Goal: Transaction & Acquisition: Obtain resource

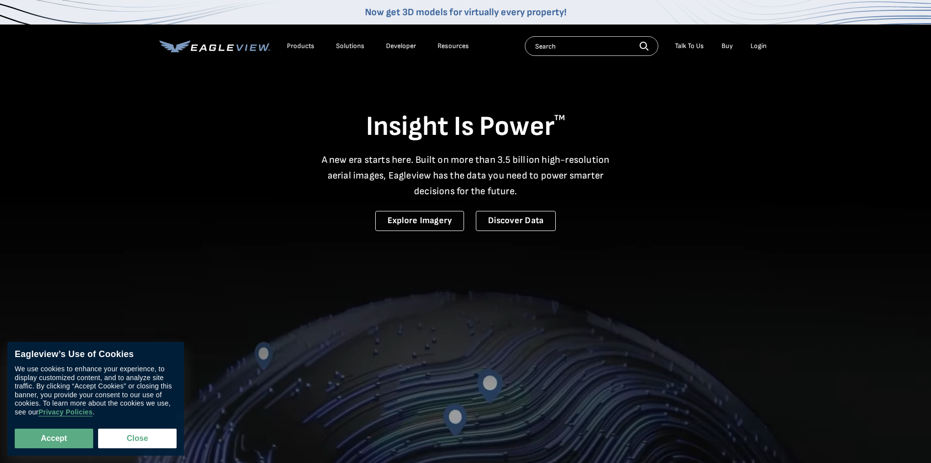
click at [753, 48] on div "Login" at bounding box center [758, 46] width 16 height 9
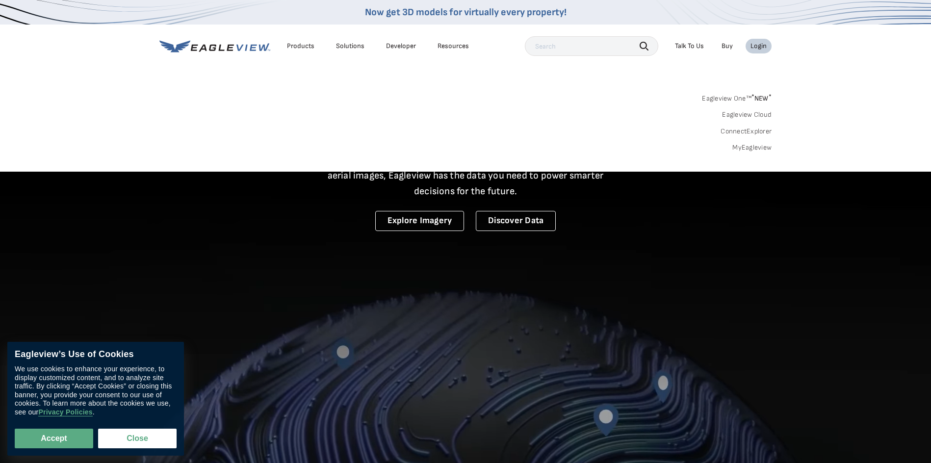
click at [765, 45] on div "Login" at bounding box center [758, 46] width 16 height 9
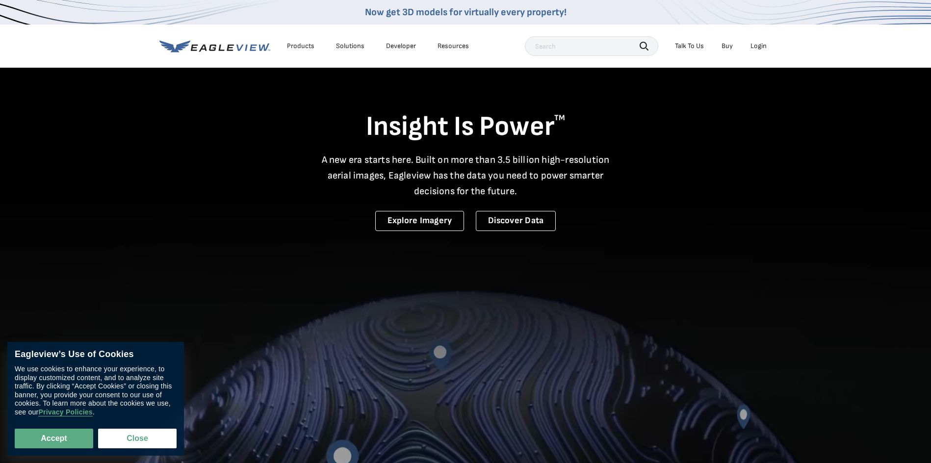
click at [765, 45] on div "Login" at bounding box center [758, 46] width 16 height 9
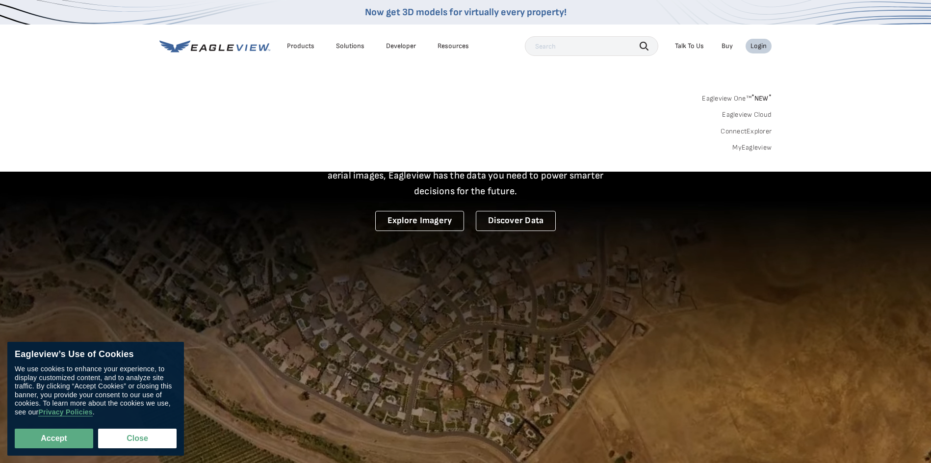
click at [755, 150] on link "MyEagleview" at bounding box center [751, 147] width 39 height 9
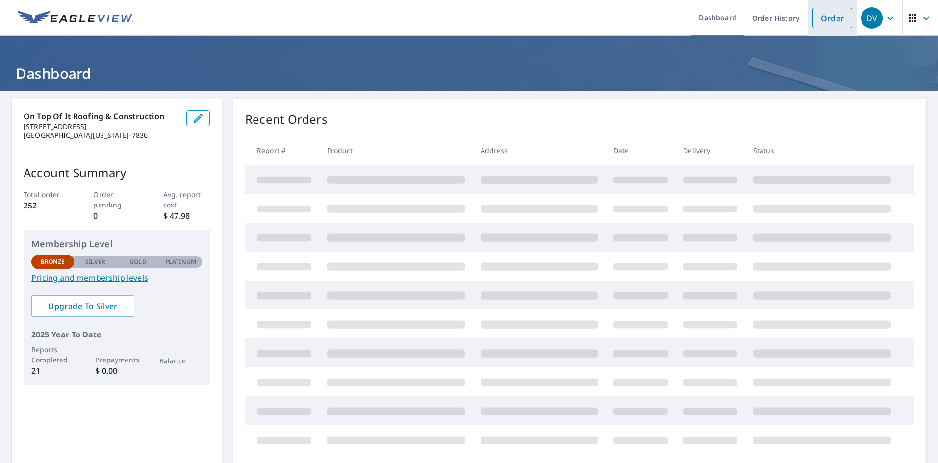
click at [827, 25] on link "Order" at bounding box center [833, 18] width 40 height 21
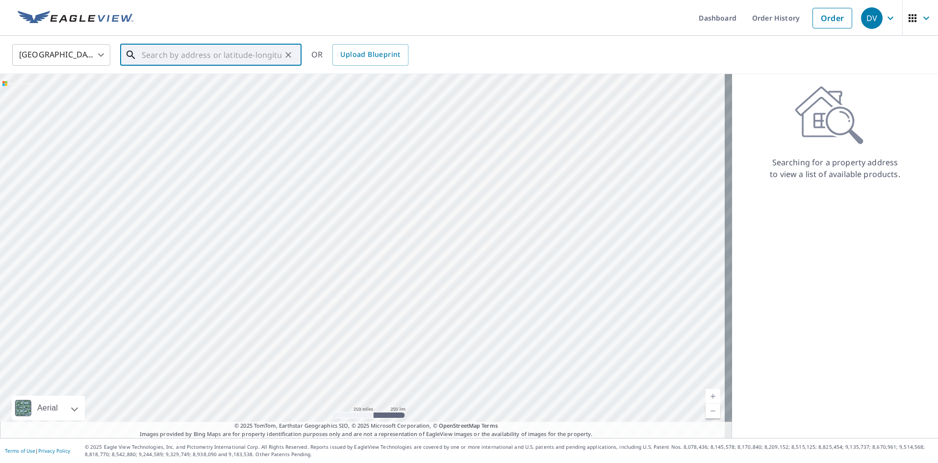
click at [159, 57] on input "text" at bounding box center [212, 54] width 140 height 27
click at [161, 78] on span "8702 Hawley Gibson Rd" at bounding box center [217, 90] width 154 height 24
type input "8702 Hawley Gibson Rd Crestwood, KY 40014"
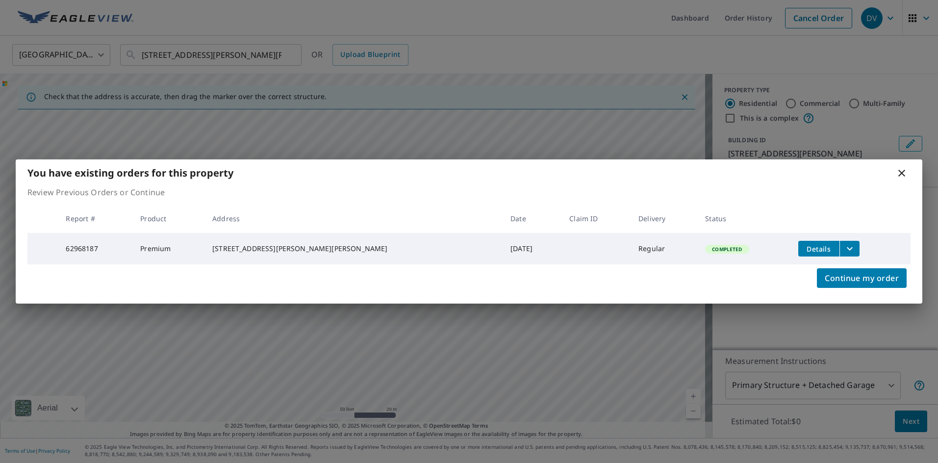
click at [338, 291] on div "Continue my order" at bounding box center [469, 283] width 907 height 39
click at [904, 169] on icon at bounding box center [902, 173] width 12 height 12
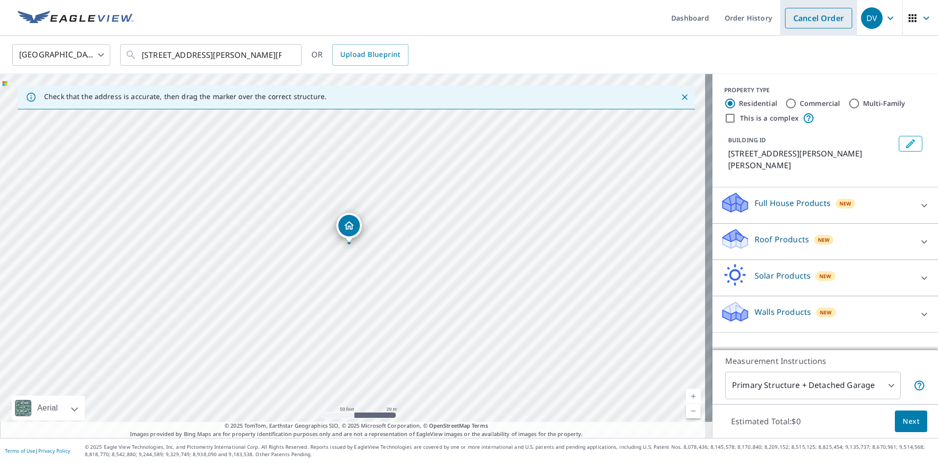
click at [828, 22] on link "Cancel Order" at bounding box center [818, 18] width 67 height 21
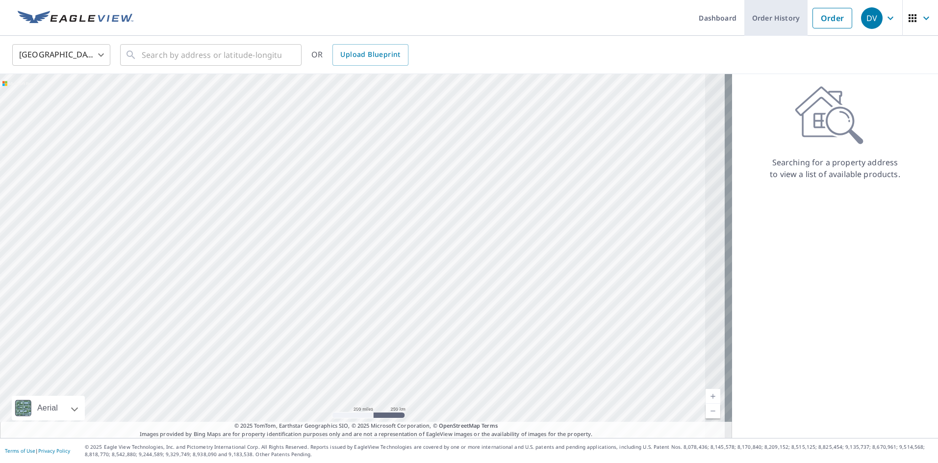
click at [768, 20] on link "Order History" at bounding box center [776, 18] width 63 height 36
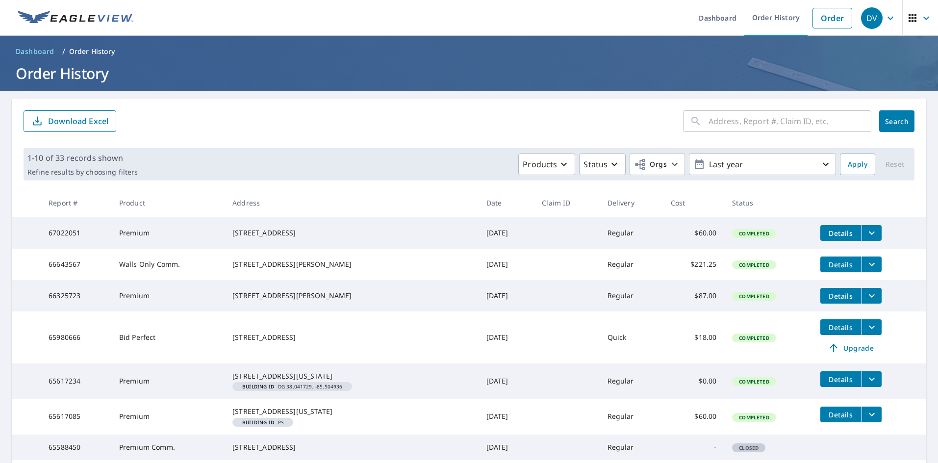
click at [759, 125] on input "text" at bounding box center [790, 120] width 163 height 27
type input "8702 Hawley Gibson"
click button "Search" at bounding box center [896, 121] width 35 height 22
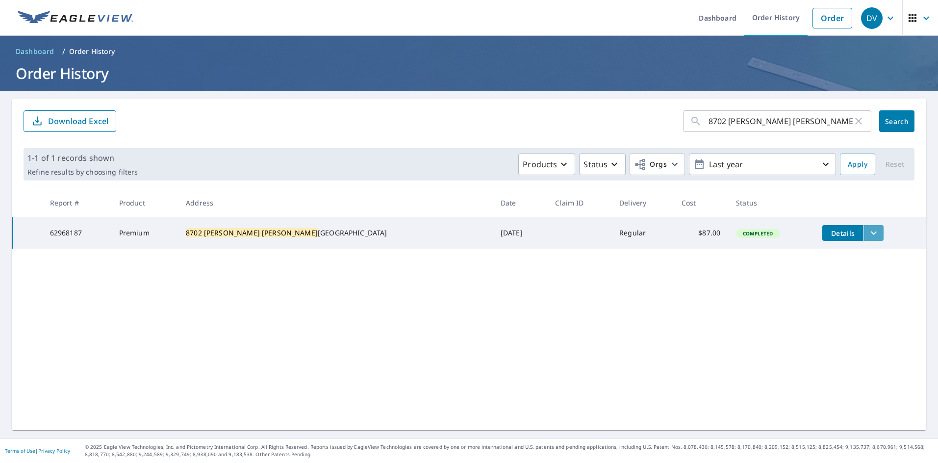
click at [868, 237] on icon "filesDropdownBtn-62968187" at bounding box center [874, 233] width 12 height 12
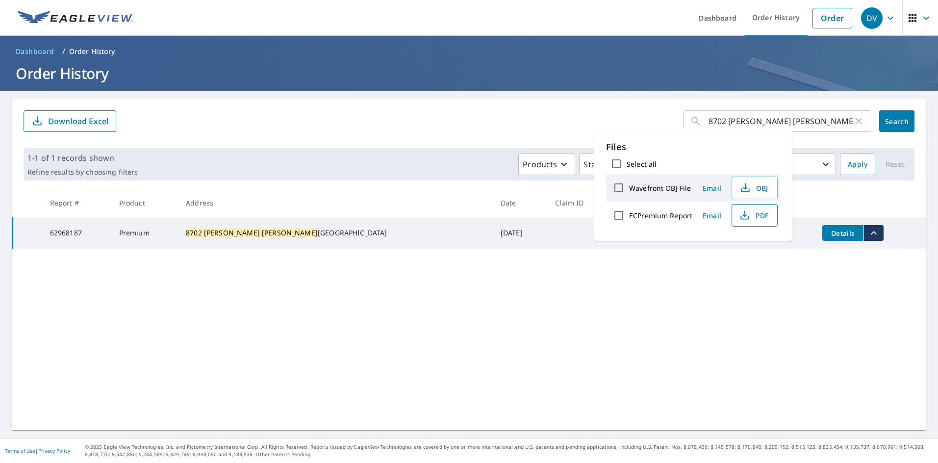
click at [758, 214] on span "PDF" at bounding box center [753, 215] width 31 height 12
